Goal: Task Accomplishment & Management: Complete application form

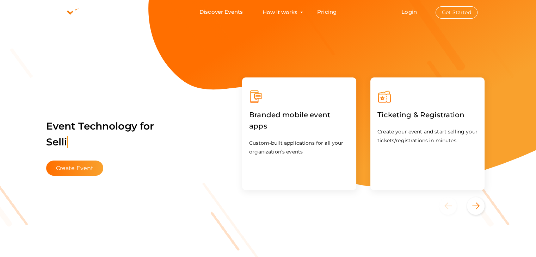
click at [448, 12] on button "Get Started" at bounding box center [456, 12] width 42 height 12
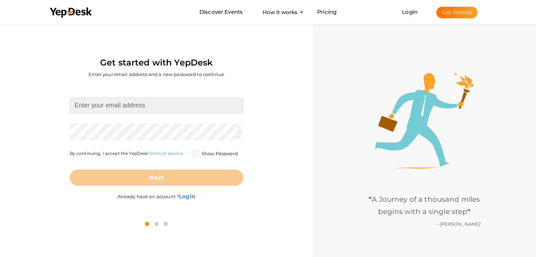
click at [155, 105] on input at bounding box center [156, 106] width 173 height 16
type input "[EMAIL_ADDRESS][DOMAIN_NAME]"
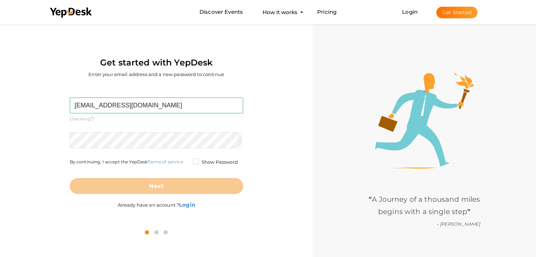
click at [113, 131] on form "[EMAIL_ADDRESS][DOMAIN_NAME] Required. Invalid email. Checking You already have…" at bounding box center [156, 146] width 173 height 97
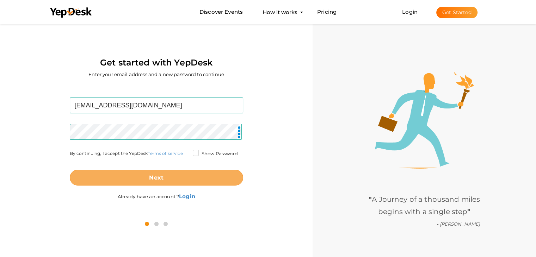
click at [173, 171] on button "Next" at bounding box center [156, 178] width 173 height 16
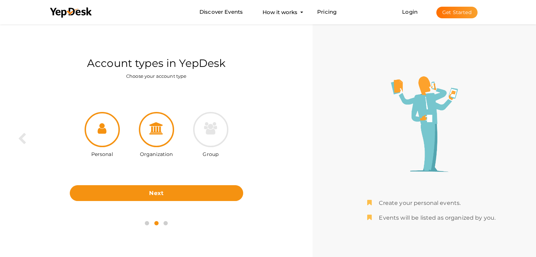
click at [159, 119] on div at bounding box center [156, 129] width 35 height 35
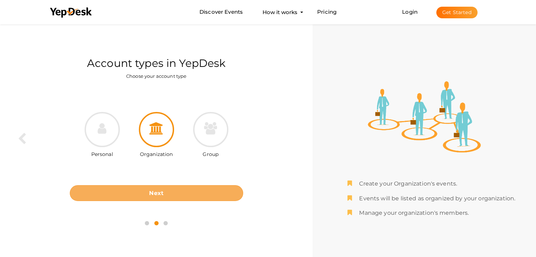
click at [164, 196] on button "Next" at bounding box center [156, 193] width 173 height 16
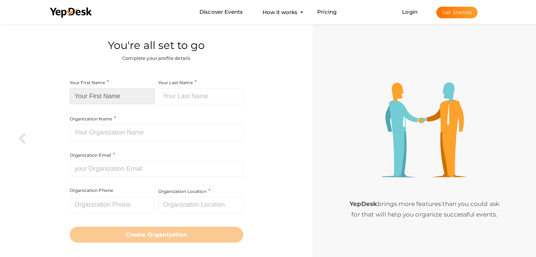
click at [125, 95] on input at bounding box center [112, 96] width 85 height 16
paste input "globalexcellenceawards"
click at [108, 94] on input at bounding box center [112, 96] width 85 height 16
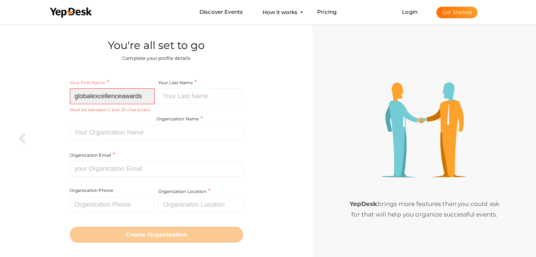
drag, startPoint x: 145, startPoint y: 95, endPoint x: 122, endPoint y: 94, distance: 23.6
click at [122, 94] on input "globalexcellenceawards" at bounding box center [112, 96] width 85 height 16
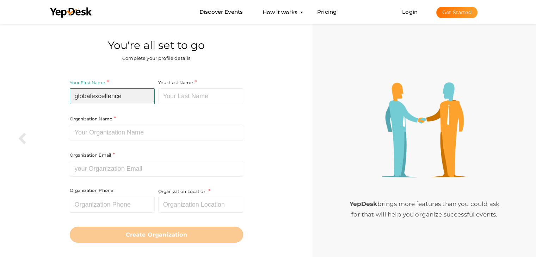
type input "globalexcellence"
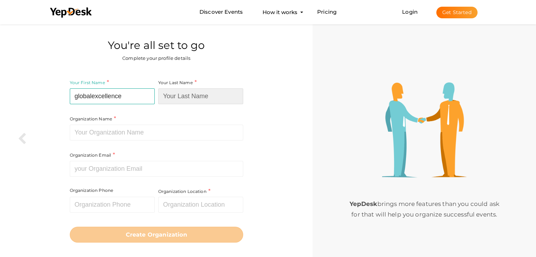
paste input "awards"
click at [175, 96] on input "awards" at bounding box center [200, 96] width 85 height 16
type input "awards"
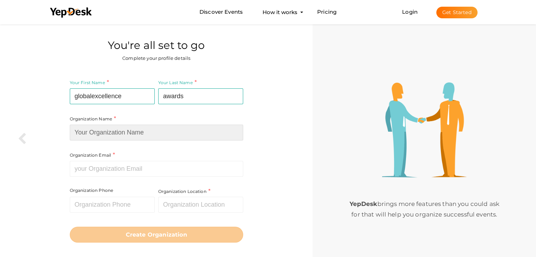
click at [134, 131] on input at bounding box center [156, 133] width 173 height 16
type input "Global Excellence Awards"
click at [117, 156] on div "Organization Name Global Excellence Awards Required. Between two and hundred ch…" at bounding box center [156, 128] width 173 height 98
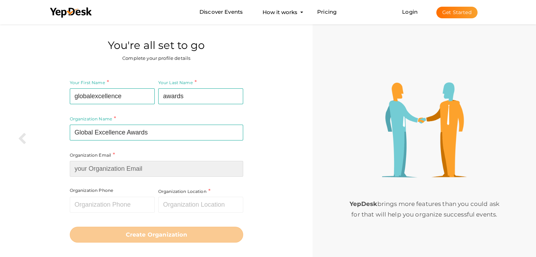
drag, startPoint x: 124, startPoint y: 175, endPoint x: 131, endPoint y: 175, distance: 6.7
click at [125, 175] on input at bounding box center [156, 169] width 173 height 16
click at [209, 174] on input at bounding box center [156, 169] width 173 height 16
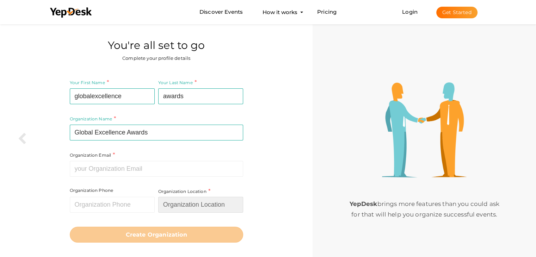
click at [176, 204] on input "text" at bounding box center [200, 205] width 85 height 16
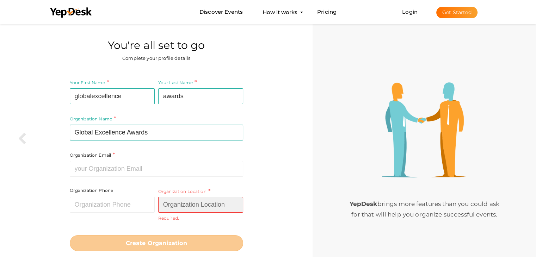
paste input "71/7-A, RAMA ROAD, Najafgarh Rd, INDUSTRIAL AREA, New Delhi, Delhi 110015"
click at [171, 206] on input "text" at bounding box center [200, 205] width 85 height 16
type input "71/7-A, RAMA ROAD, Najafgarh Rd, INDUSTRIAL AREA, New Delhi, Delhi 110015"
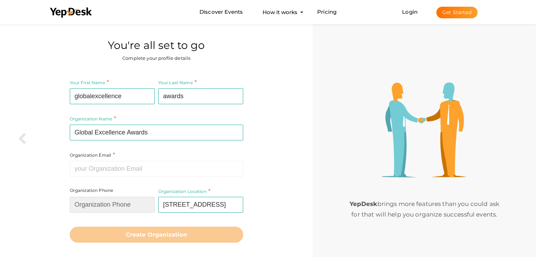
scroll to position [0, 0]
click at [115, 205] on input "text" at bounding box center [112, 205] width 85 height 16
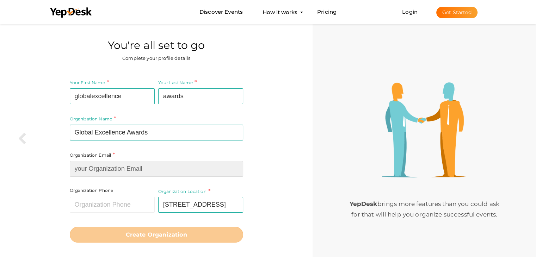
click at [111, 174] on input at bounding box center [156, 169] width 173 height 16
click at [136, 169] on input at bounding box center [156, 169] width 173 height 16
click at [102, 172] on input at bounding box center [156, 169] width 173 height 16
paste input "globalexcellenceawards01@gmail.com"
type input "globalexcellenceawards01@gmail.com"
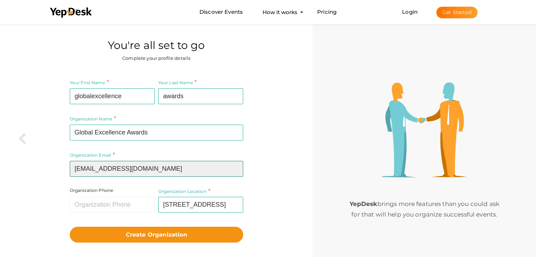
drag, startPoint x: 215, startPoint y: 166, endPoint x: 65, endPoint y: 165, distance: 149.7
click at [65, 165] on div "Your First Name globalexcellence Required. Must contain letters only. Must be b…" at bounding box center [156, 160] width 302 height 175
